Goal: Transaction & Acquisition: Purchase product/service

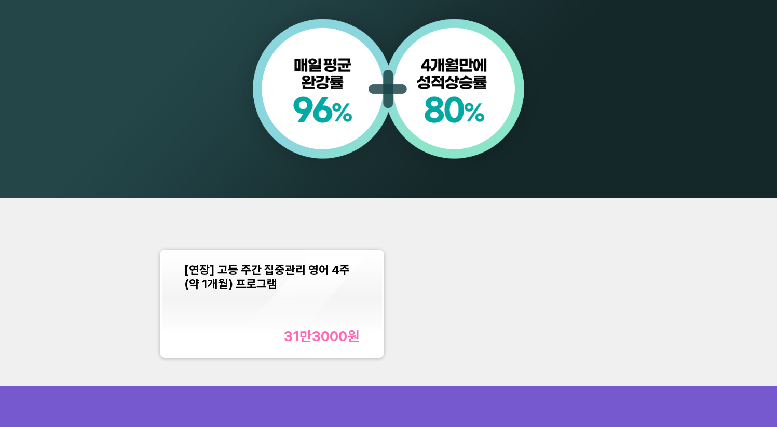
scroll to position [840, 0]
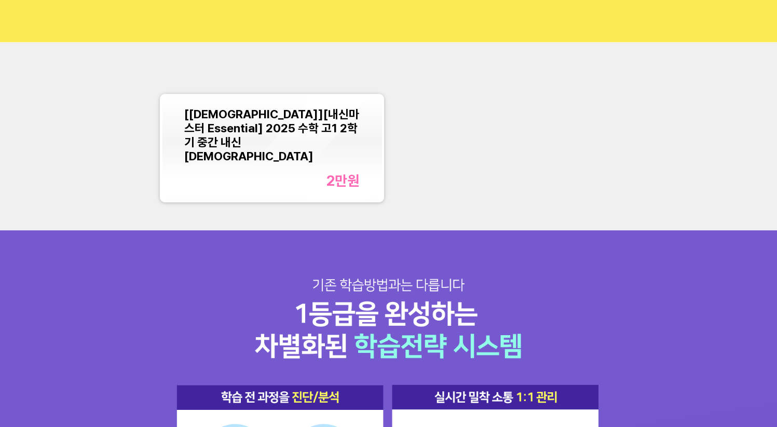
scroll to position [168, 0]
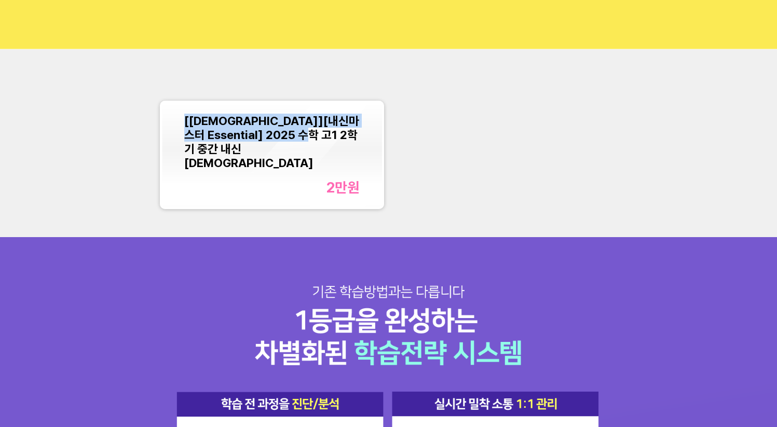
copy span "[[DEMOGRAPHIC_DATA]][내신마스터 Essential] 2025 수학 고1 2학기 중간 내신[DEMOGRAPHIC_DATA]"
drag, startPoint x: 337, startPoint y: 140, endPoint x: 183, endPoint y: 119, distance: 155.1
click at [183, 119] on div "[[DEMOGRAPHIC_DATA]][내신마스터 Essential] 2025 수학 고1 2학기 중간 내신교재 2만 원" at bounding box center [272, 155] width 220 height 104
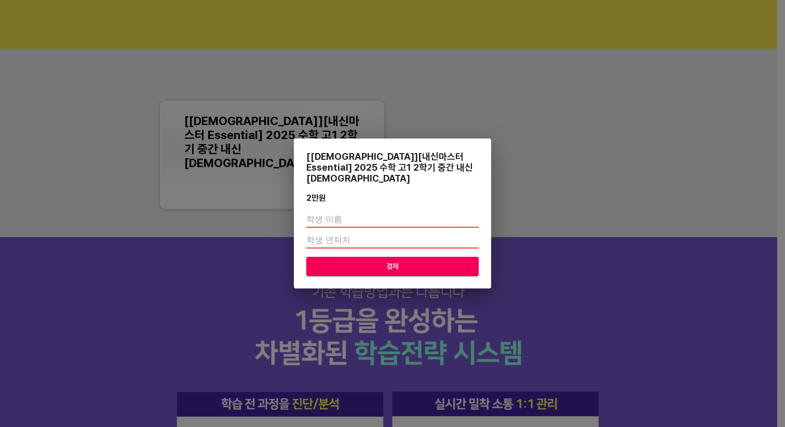
click at [619, 162] on div "[교재][내신마스터 Essential] 2025 수학 고1 2학기 중간 내신교재 2만 원 결제" at bounding box center [392, 213] width 785 height 427
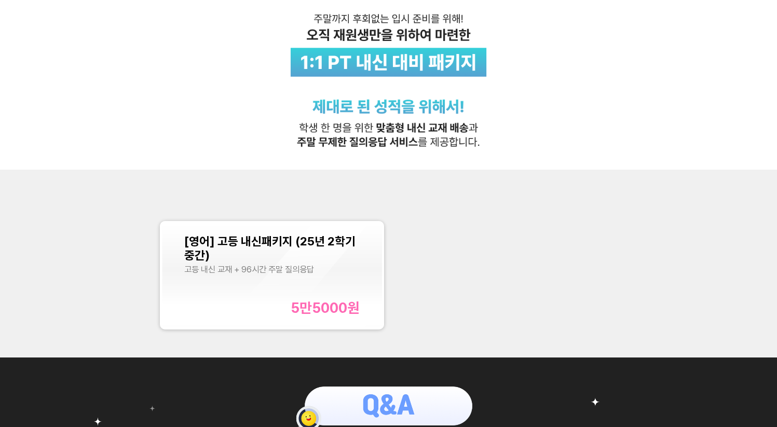
scroll to position [125, 0]
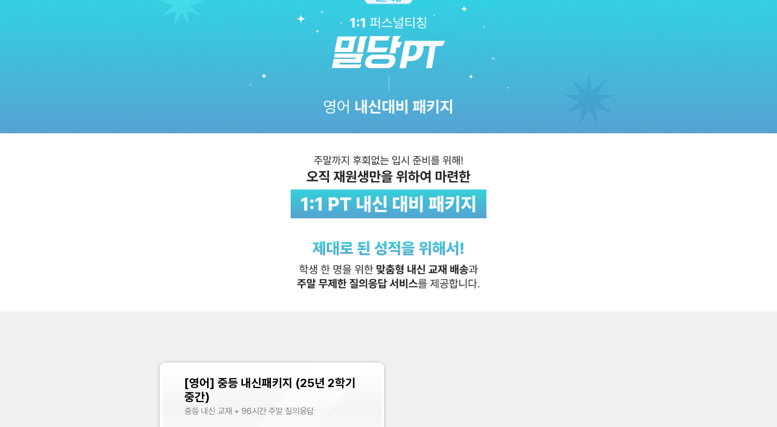
scroll to position [153, 0]
